Goal: Check status: Check status

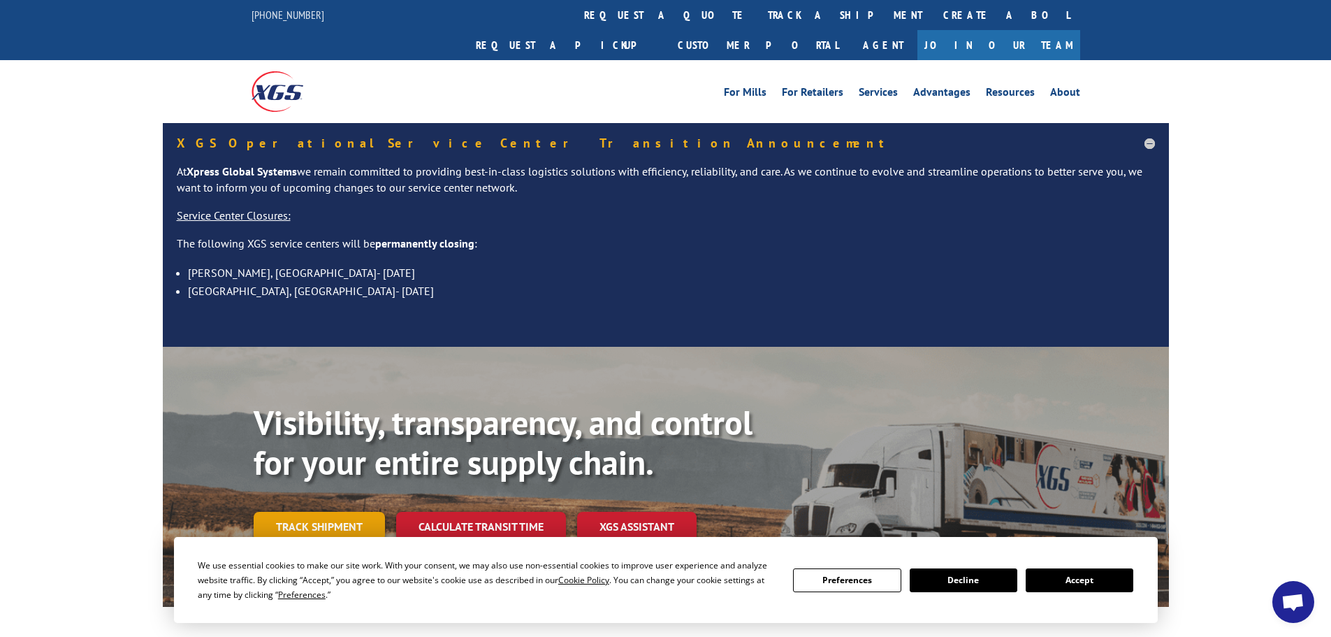
click at [315, 512] on link "Track shipment" at bounding box center [319, 526] width 131 height 29
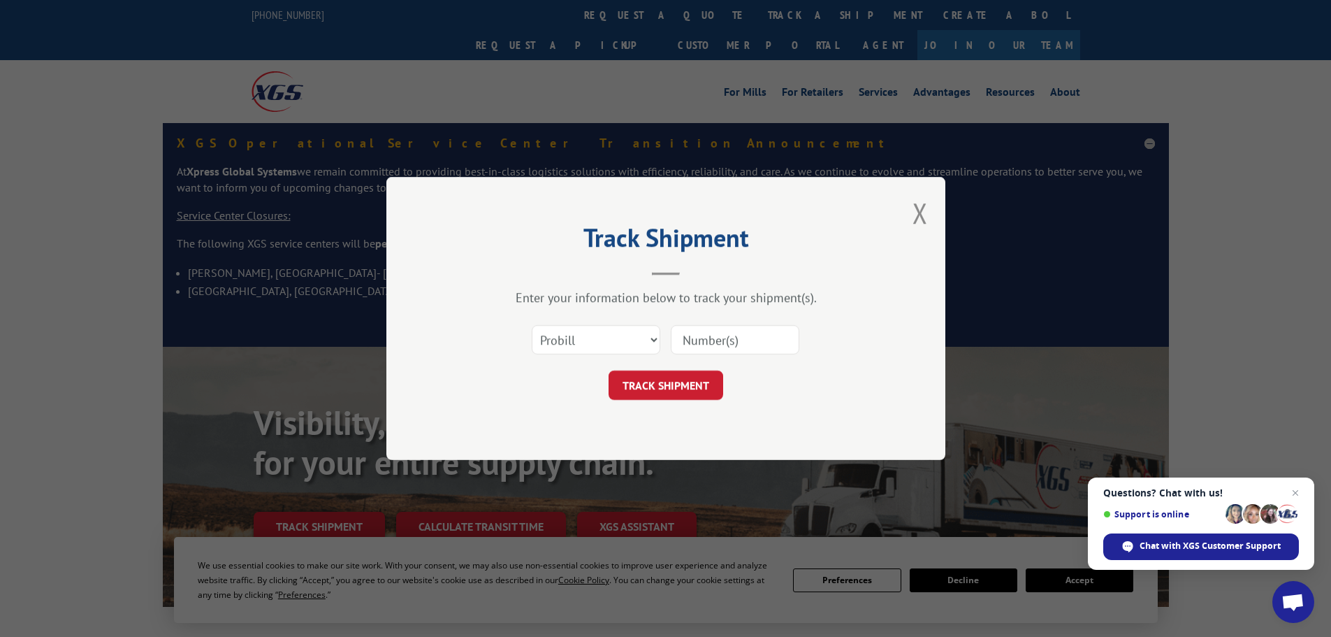
paste input "77113770650"
type input "77113770650"
click at [653, 384] on button "TRACK SHIPMENT" at bounding box center [666, 384] width 115 height 29
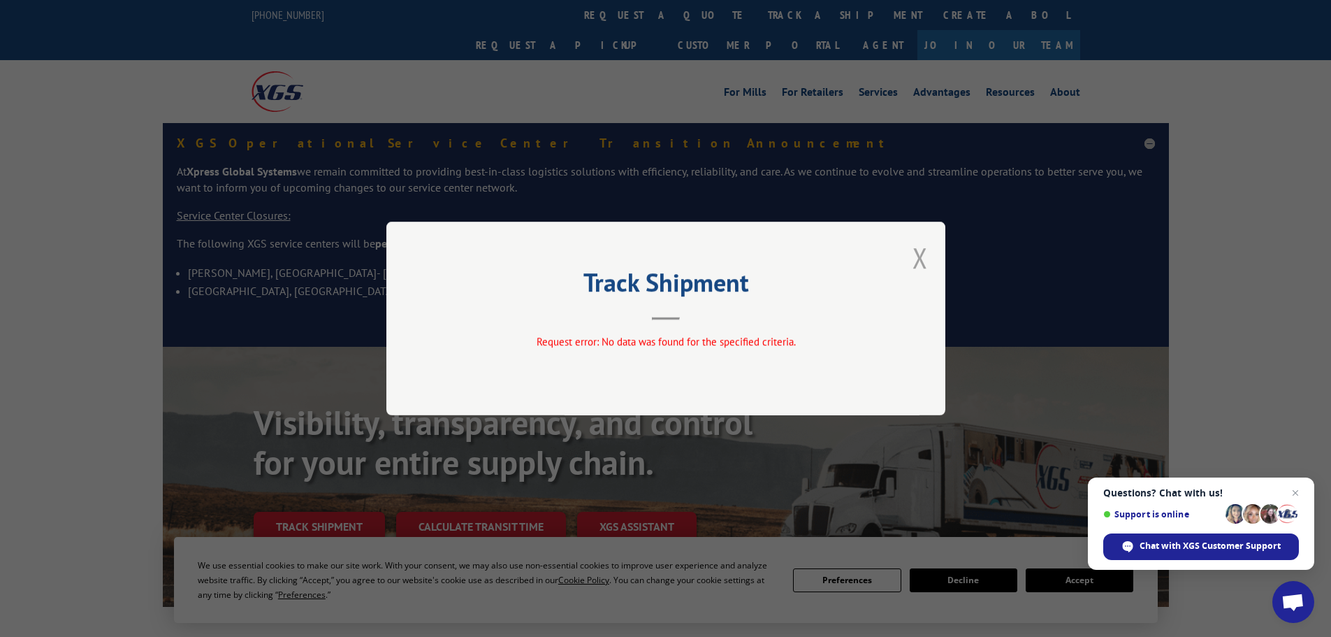
drag, startPoint x: 920, startPoint y: 257, endPoint x: 601, endPoint y: 348, distance: 332.1
click at [920, 258] on button "Close modal" at bounding box center [920, 257] width 15 height 37
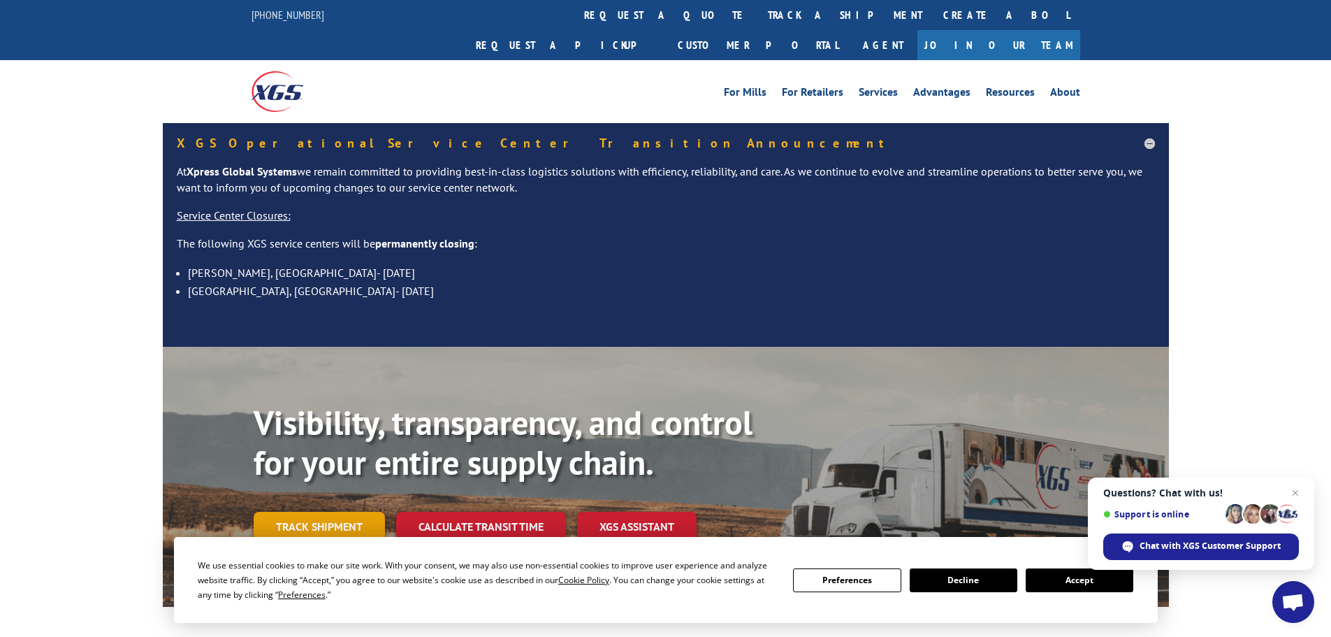
click at [300, 512] on link "Track shipment" at bounding box center [319, 526] width 131 height 29
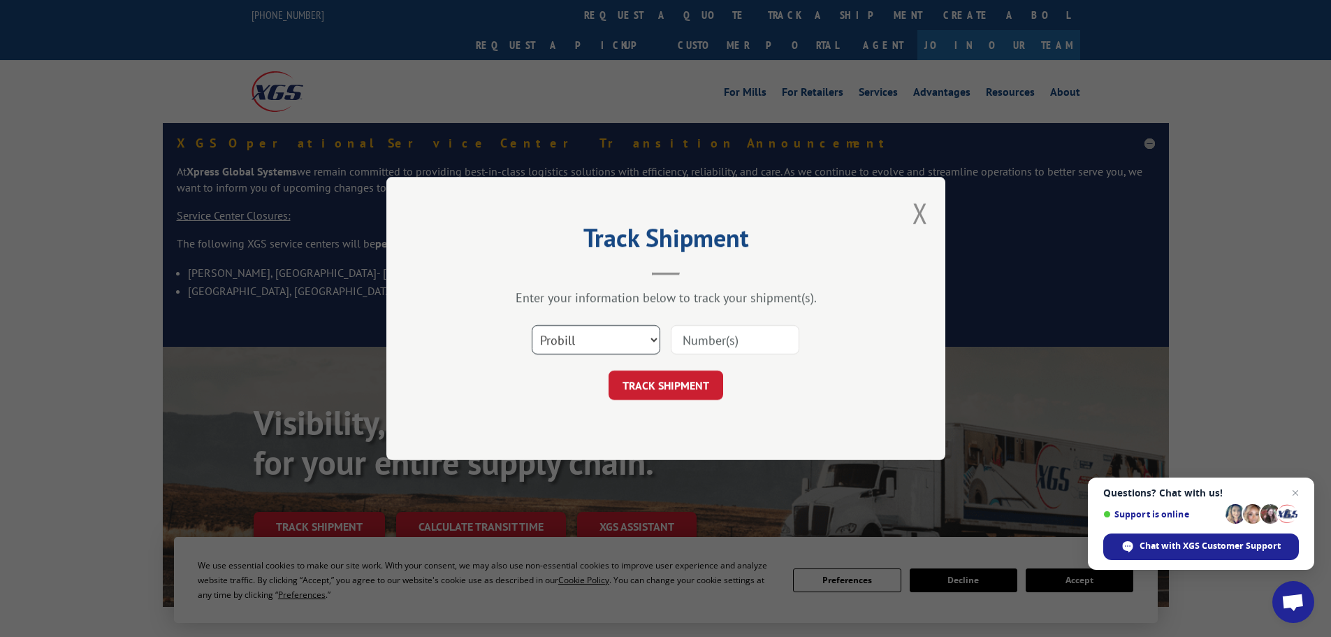
click at [642, 343] on select "Select category... Probill BOL PO" at bounding box center [596, 339] width 129 height 29
select select "po"
click at [532, 325] on select "Select category... Probill BOL PO" at bounding box center [596, 339] width 129 height 29
click at [707, 331] on input at bounding box center [735, 339] width 129 height 29
type input "88542511"
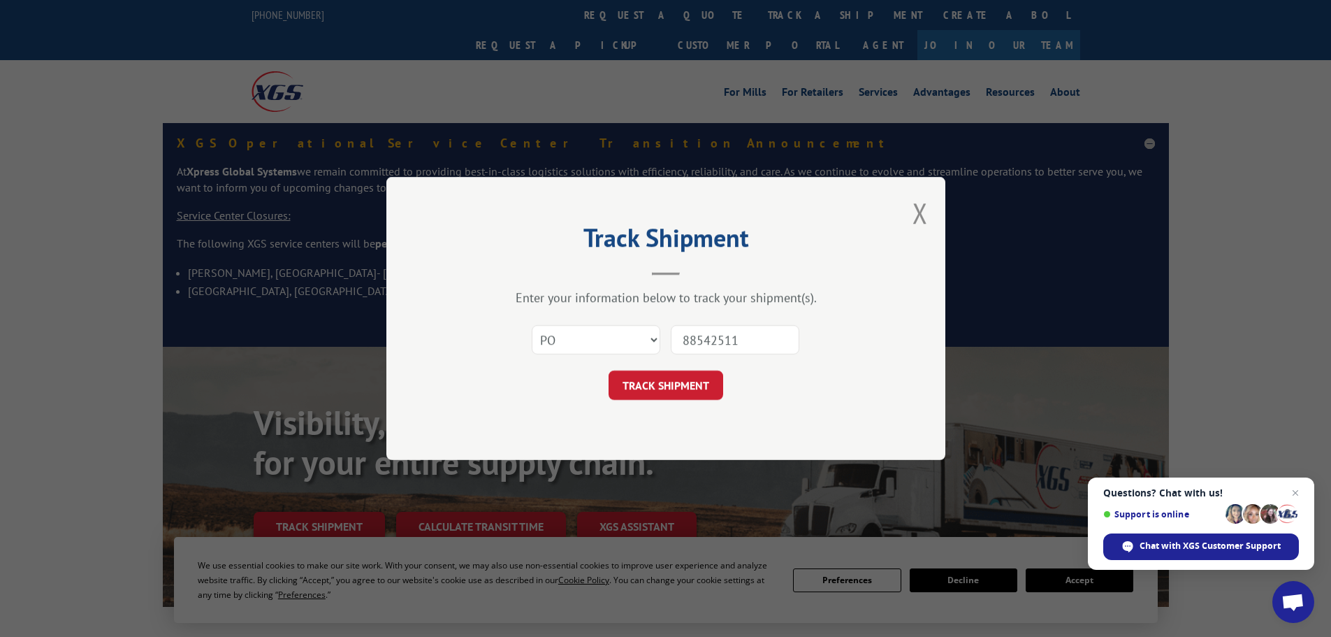
click button "TRACK SHIPMENT" at bounding box center [666, 384] width 115 height 29
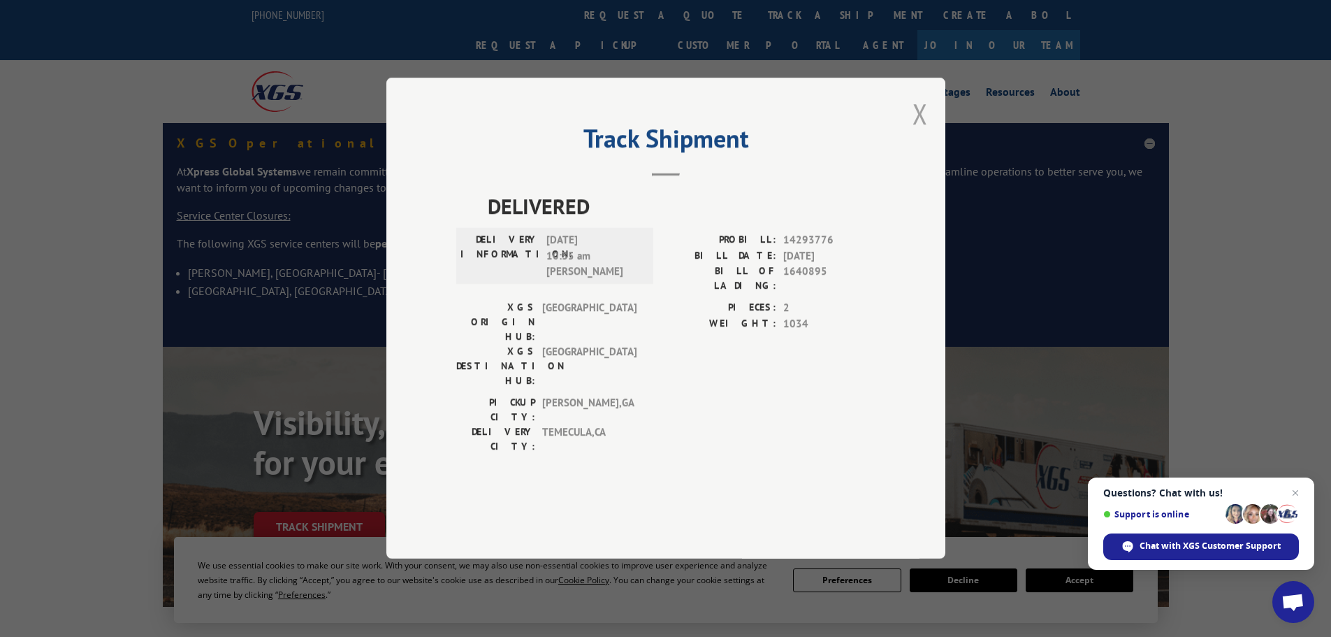
click at [921, 132] on button "Close modal" at bounding box center [920, 113] width 15 height 37
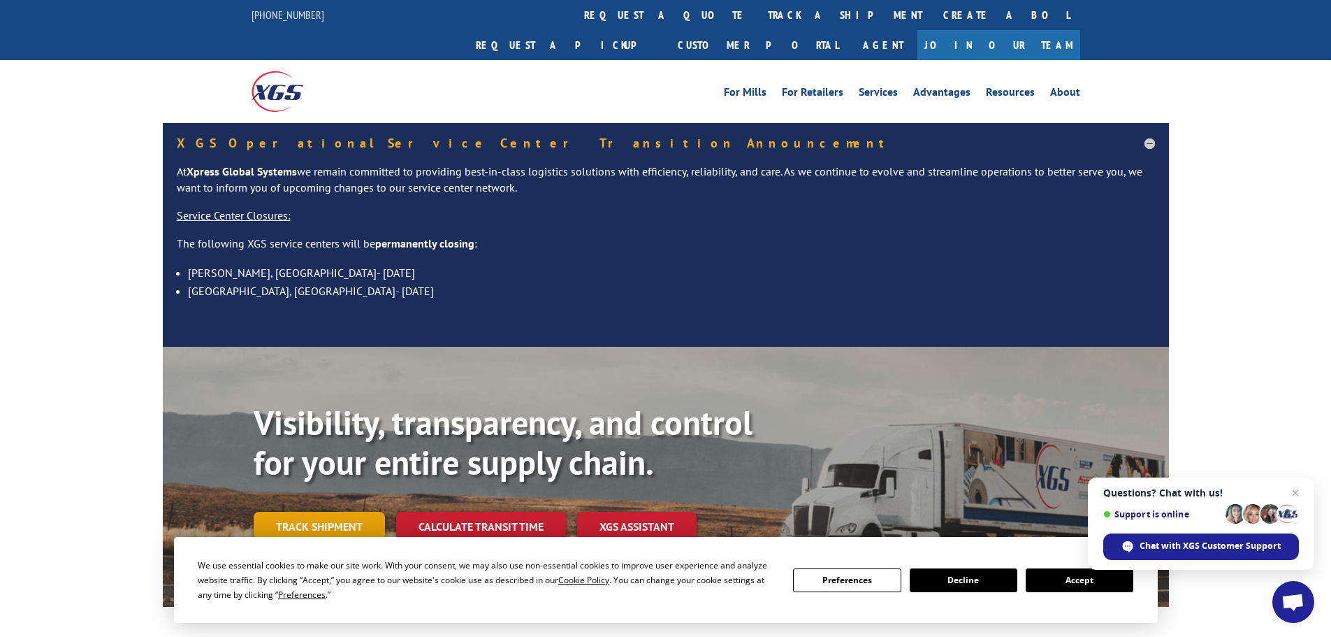
drag, startPoint x: 349, startPoint y: 487, endPoint x: 450, endPoint y: 431, distance: 116.1
click at [349, 512] on link "Track shipment" at bounding box center [319, 526] width 131 height 29
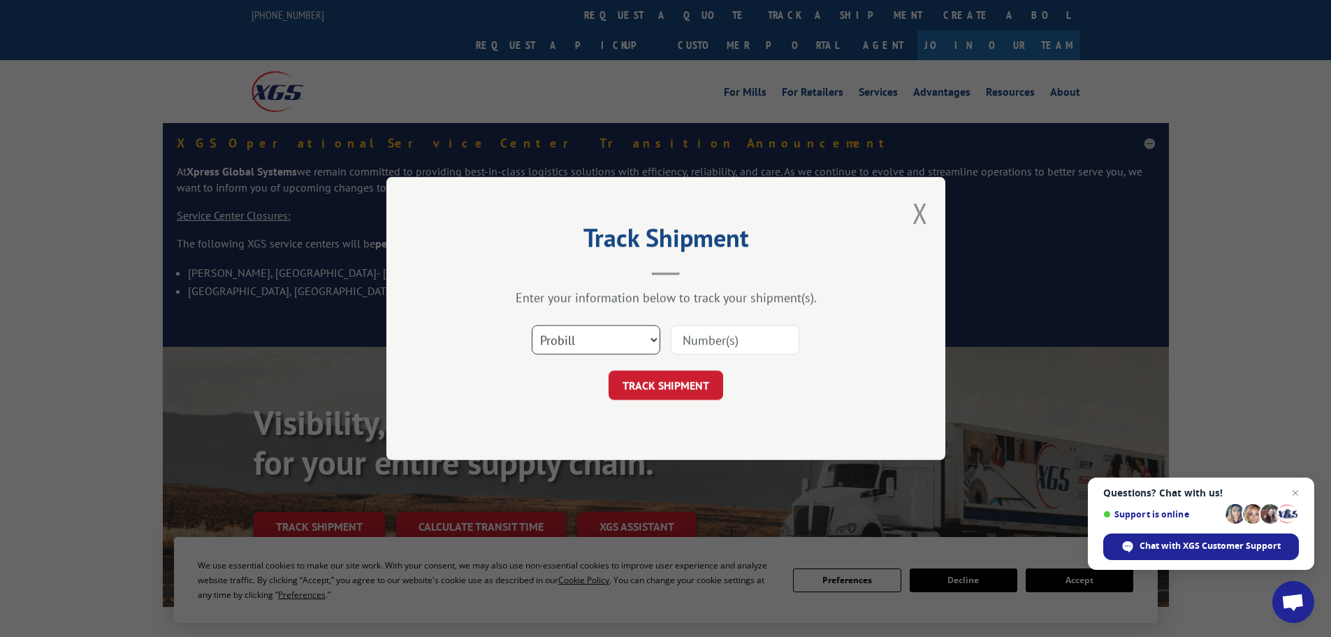
drag, startPoint x: 622, startPoint y: 337, endPoint x: 617, endPoint y: 343, distance: 8.0
click at [622, 337] on select "Select category... Probill BOL PO" at bounding box center [596, 339] width 129 height 29
select select "bol"
click at [532, 325] on select "Select category... Probill BOL PO" at bounding box center [596, 339] width 129 height 29
paste input "398180"
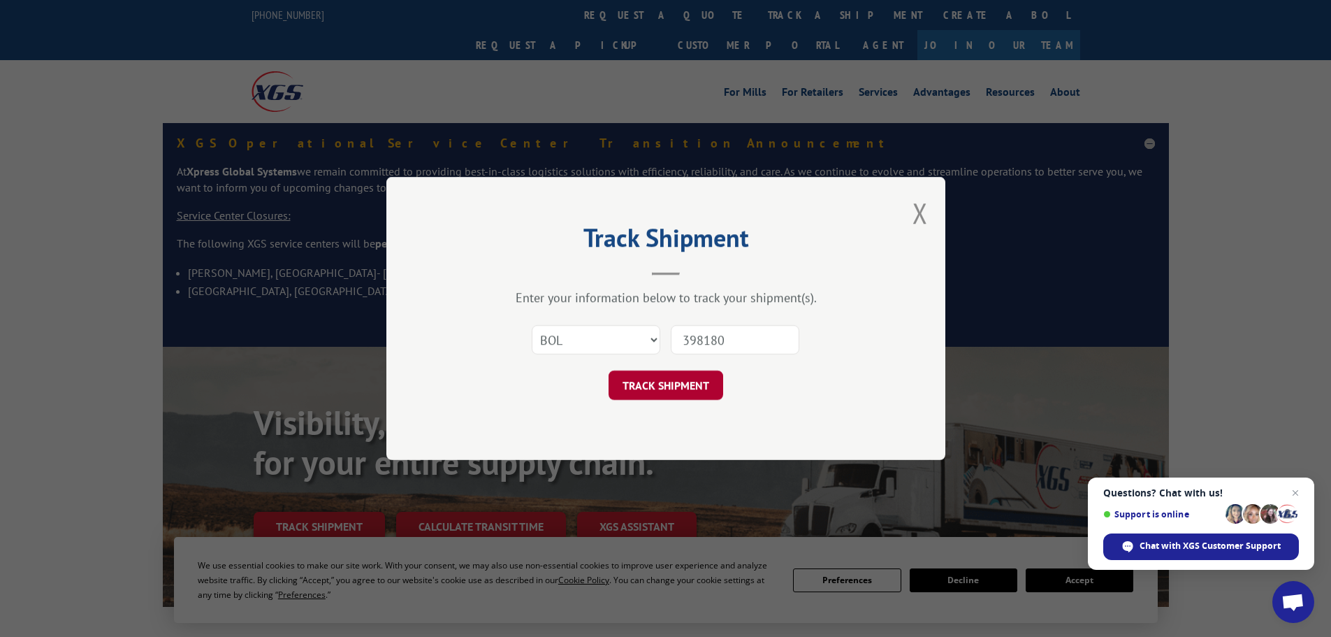
type input "398180"
click at [663, 380] on button "TRACK SHIPMENT" at bounding box center [666, 384] width 115 height 29
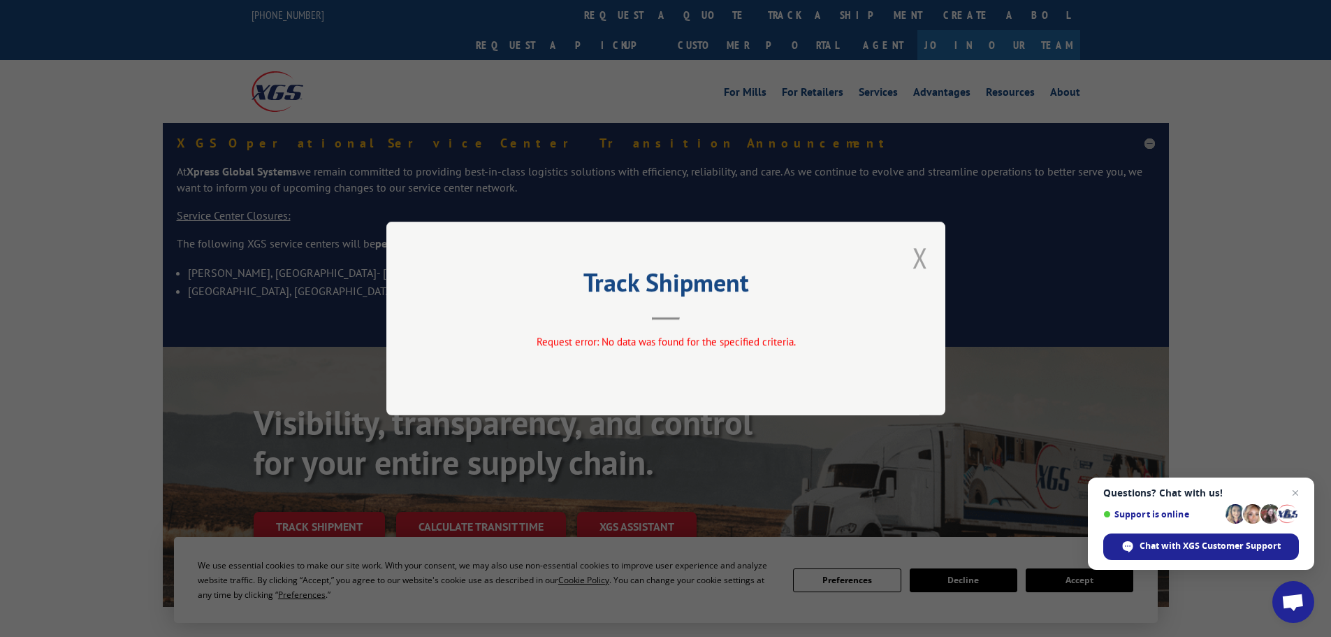
click at [922, 254] on button "Close modal" at bounding box center [920, 257] width 15 height 37
